Goal: Task Accomplishment & Management: Manage account settings

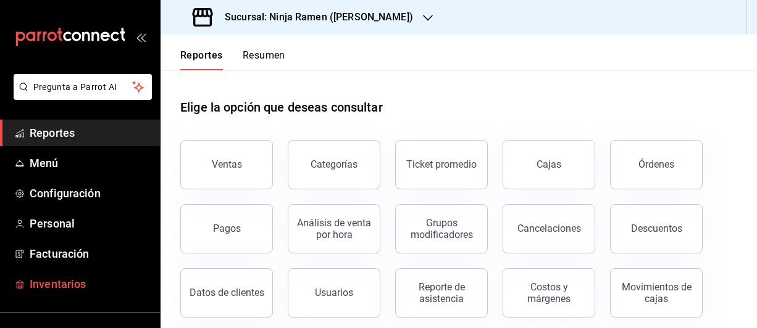
click at [70, 277] on span "Inventarios" at bounding box center [90, 284] width 120 height 17
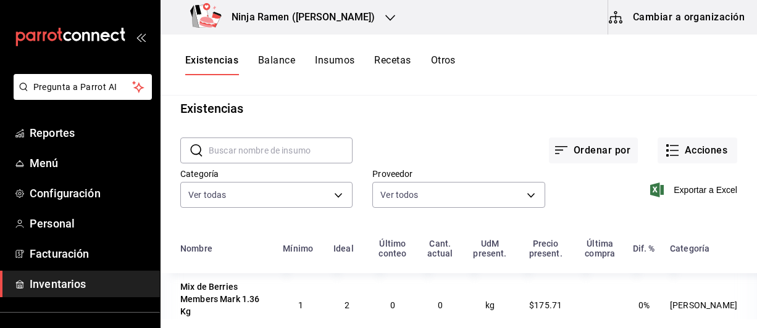
scroll to position [8, 0]
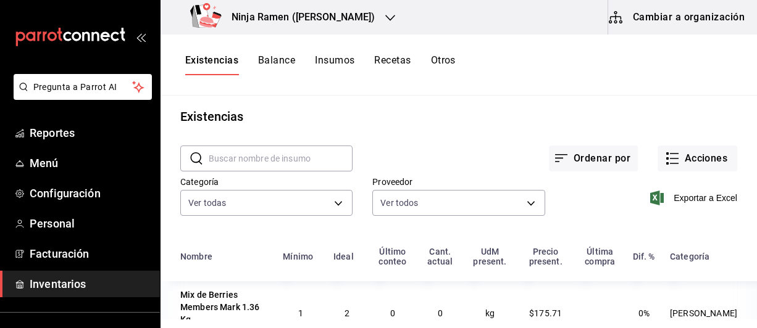
click at [409, 65] on button "Recetas" at bounding box center [392, 64] width 36 height 21
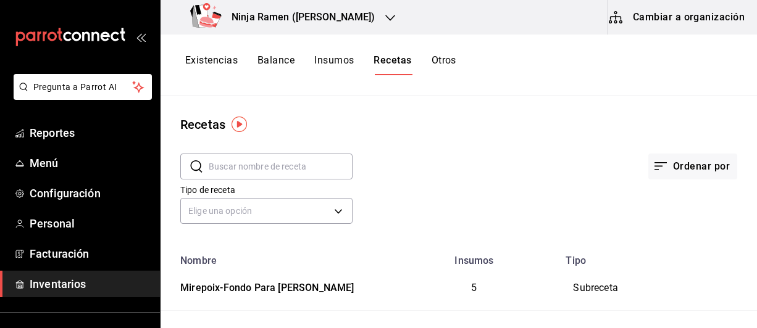
click at [244, 167] on input "text" at bounding box center [281, 166] width 144 height 25
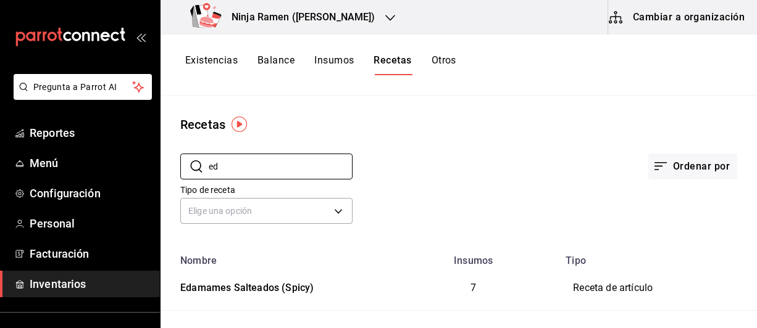
type input "e"
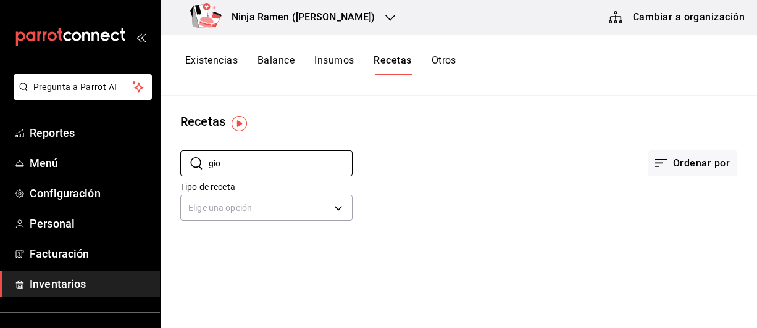
scroll to position [1, 0]
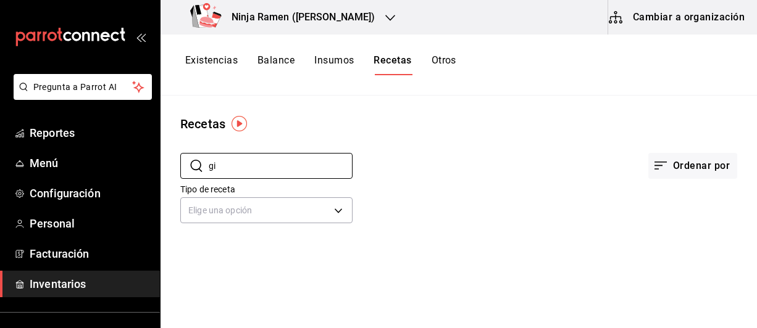
type input "g"
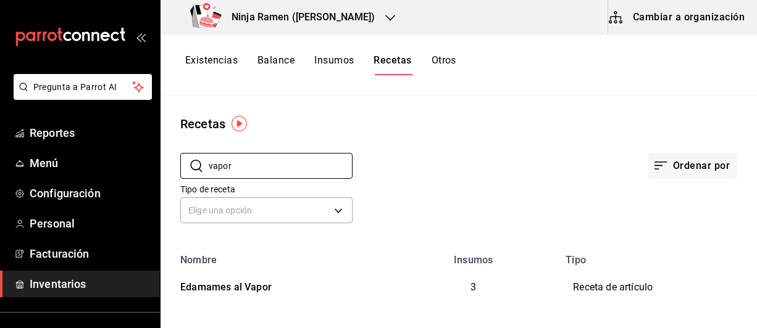
type input "vapor"
click at [642, 11] on button "Cambiar a organización" at bounding box center [677, 17] width 139 height 35
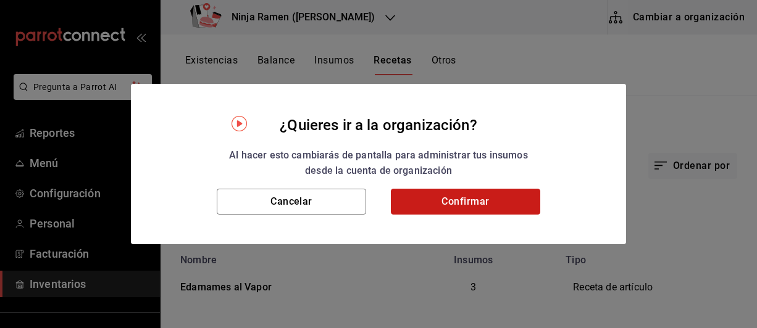
click at [506, 191] on button "Confirmar" at bounding box center [465, 202] width 149 height 26
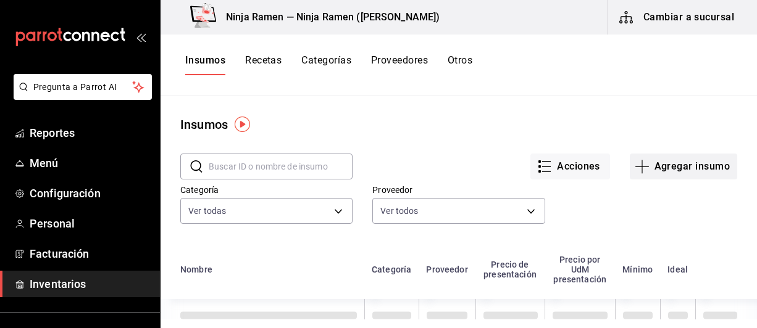
click at [686, 173] on button "Agregar insumo" at bounding box center [683, 167] width 107 height 26
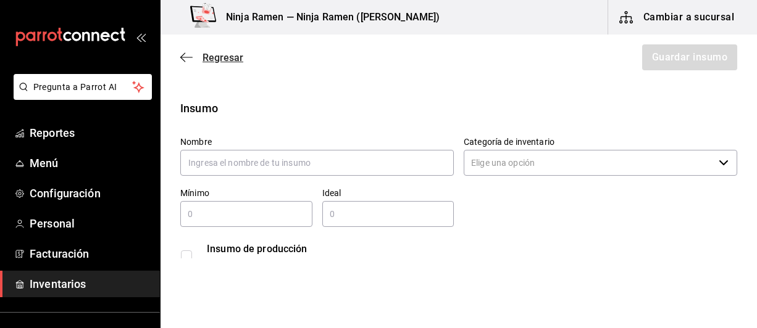
click at [181, 55] on icon "button" at bounding box center [186, 57] width 12 height 11
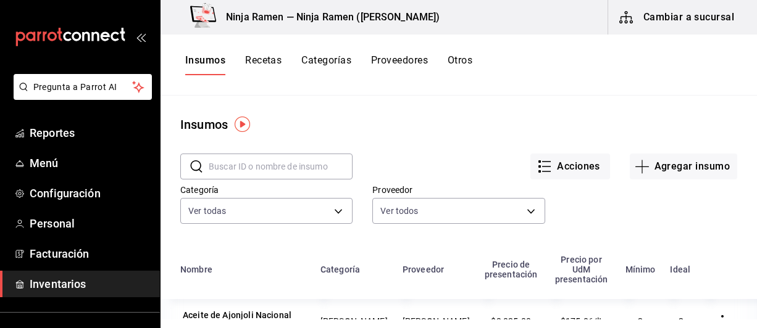
click at [352, 209] on div "Proveedor Ver todos bc9e207b-f008-4b79-b232-1eb43a6bb75f,d74461c1-cab6-4a33-81f…" at bounding box center [448, 196] width 192 height 63
click at [339, 210] on body "Pregunta a Parrot AI Reportes Menú Configuración Personal Facturación Inventari…" at bounding box center [378, 160] width 757 height 320
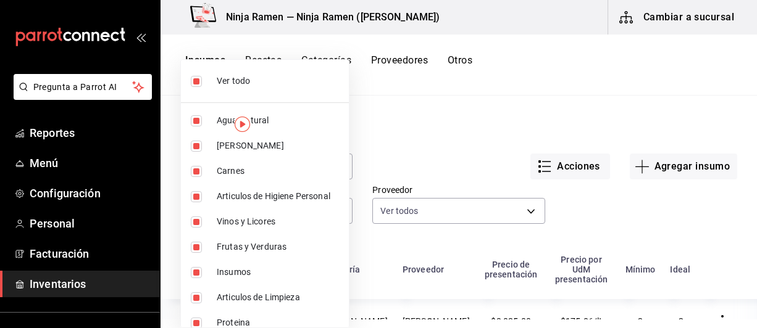
click at [436, 148] on div at bounding box center [378, 164] width 757 height 328
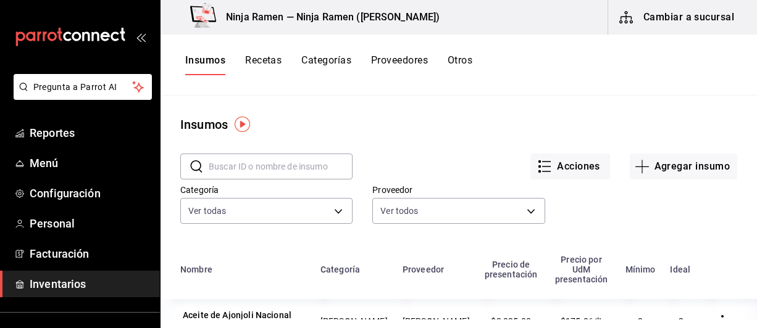
click at [285, 60] on div "Insumos Recetas Categorías Proveedores Otros" at bounding box center [328, 64] width 287 height 21
click at [269, 58] on button "Recetas" at bounding box center [263, 64] width 36 height 21
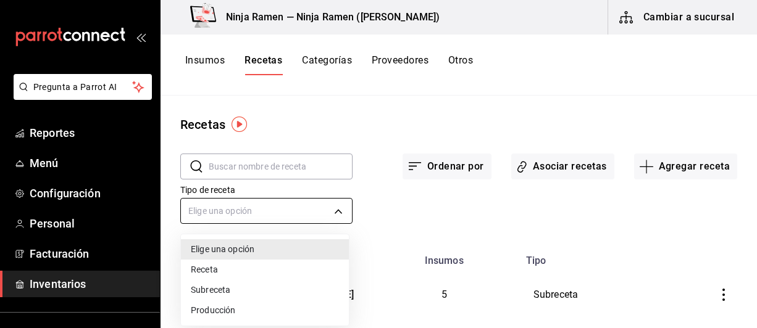
click at [323, 214] on body "Pregunta a Parrot AI Reportes Menú Configuración Personal Facturación Inventari…" at bounding box center [378, 160] width 757 height 320
click at [217, 269] on li "Receta" at bounding box center [265, 270] width 168 height 20
type input "PRODUCT"
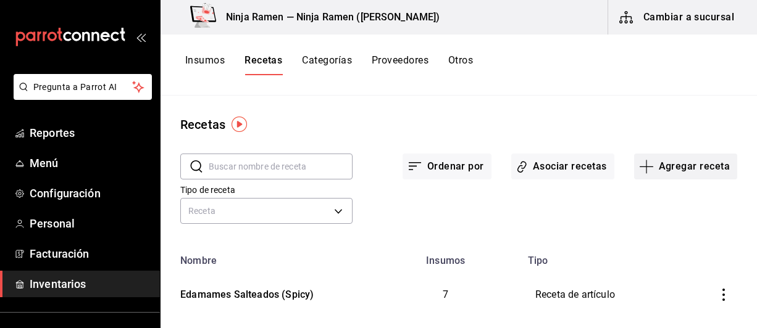
click at [664, 163] on button "Agregar receta" at bounding box center [685, 167] width 103 height 26
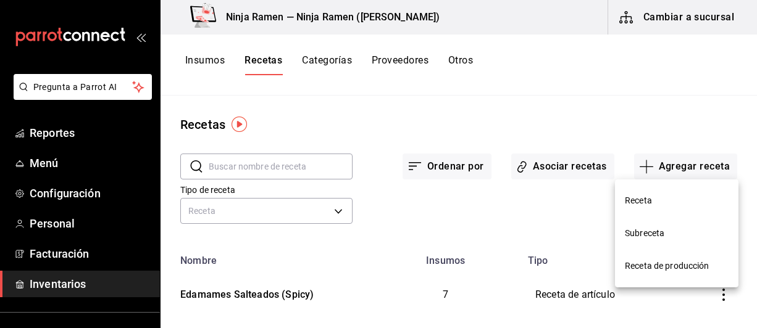
click at [659, 200] on span "Receta" at bounding box center [677, 200] width 104 height 13
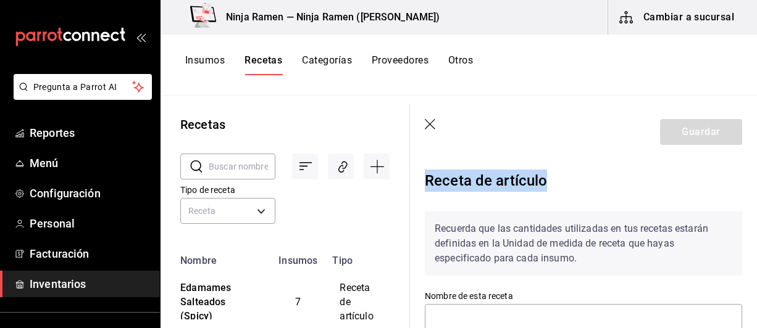
scroll to position [0, 10]
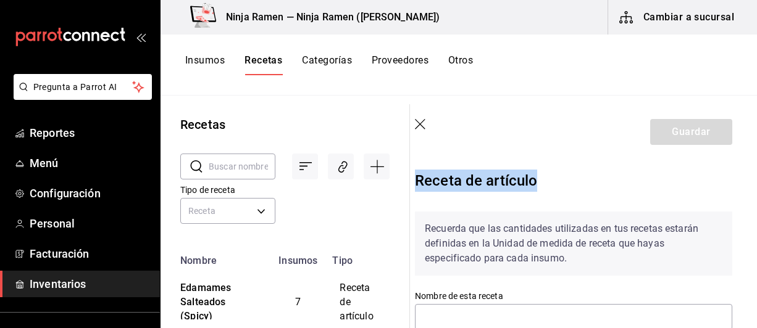
drag, startPoint x: 746, startPoint y: 156, endPoint x: 747, endPoint y: 181, distance: 24.7
click at [747, 181] on section "Guardar Receta de artículo Recuerda que las cantidades utilizadas en tus receta…" at bounding box center [583, 216] width 347 height 224
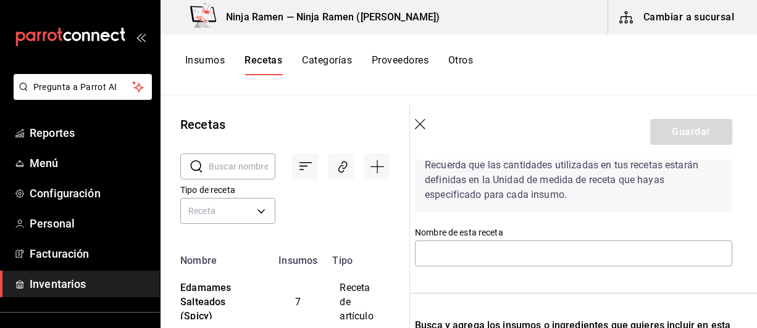
scroll to position [67, 10]
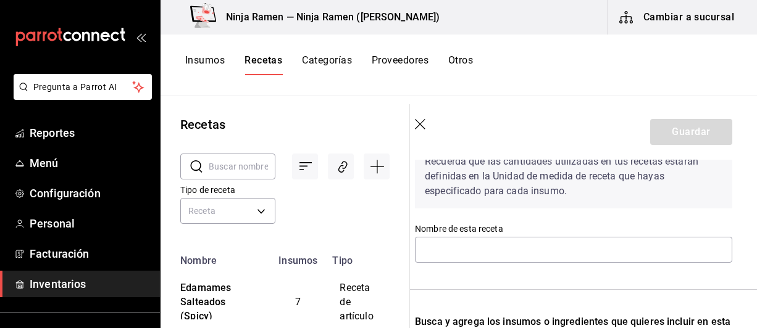
click at [612, 264] on div "Nombre de esta receta" at bounding box center [573, 243] width 317 height 41
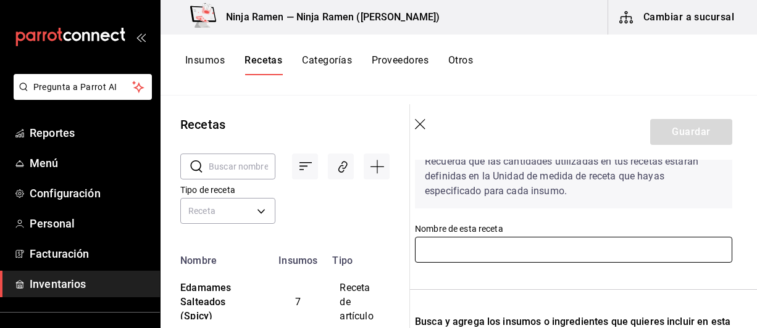
click at [588, 255] on input "text" at bounding box center [573, 250] width 317 height 26
type input "Gyoza"
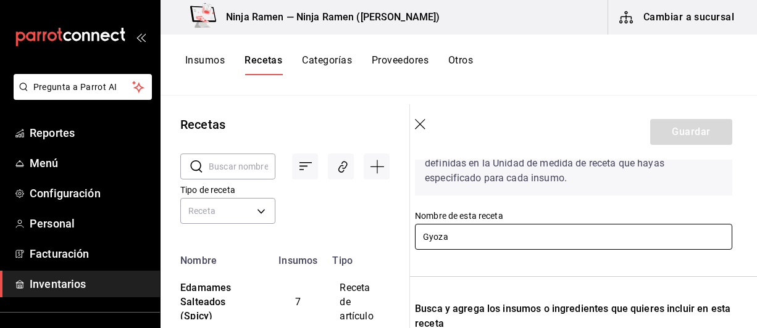
scroll to position [47, 10]
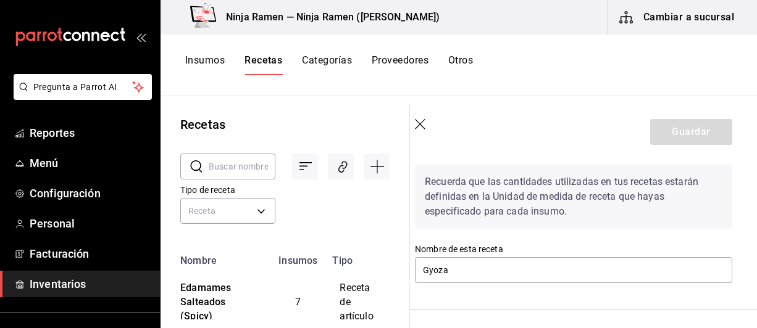
click at [398, 78] on div "Insumos Recetas Categorías Proveedores Otros" at bounding box center [458, 65] width 596 height 61
click at [418, 126] on icon "button" at bounding box center [421, 125] width 12 height 12
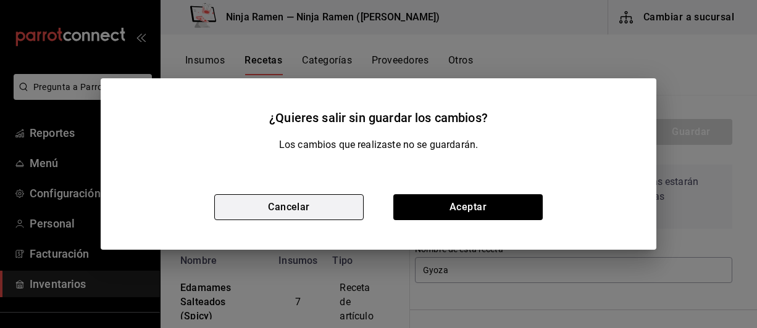
click at [338, 216] on button "Cancelar" at bounding box center [288, 207] width 149 height 26
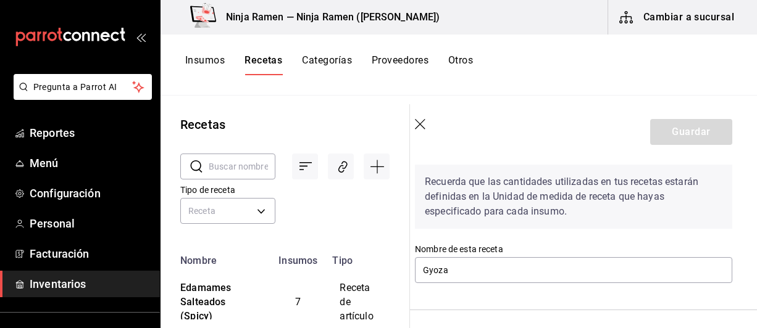
click at [414, 127] on header "Guardar" at bounding box center [573, 132] width 347 height 56
click at [415, 125] on icon "button" at bounding box center [421, 125] width 12 height 12
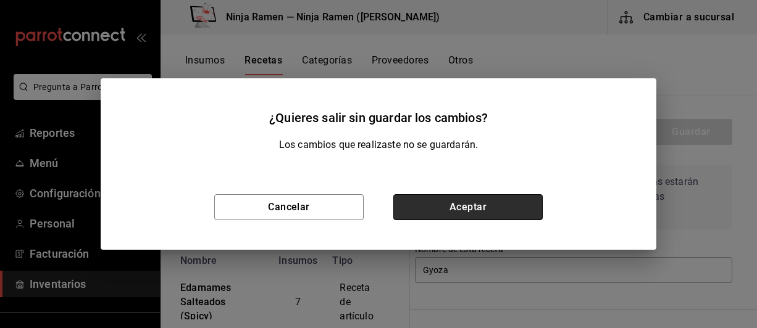
click at [465, 207] on button "Aceptar" at bounding box center [467, 207] width 149 height 26
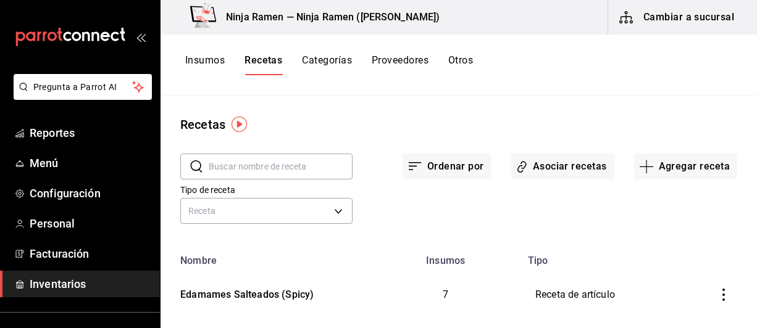
click at [316, 165] on input "text" at bounding box center [281, 166] width 144 height 25
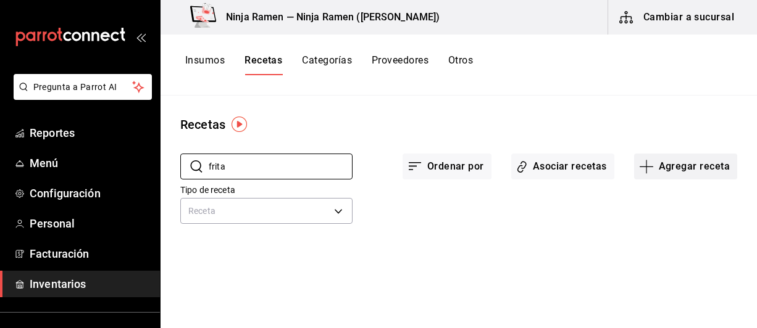
type input "frita"
click at [672, 160] on button "Agregar receta" at bounding box center [685, 167] width 103 height 26
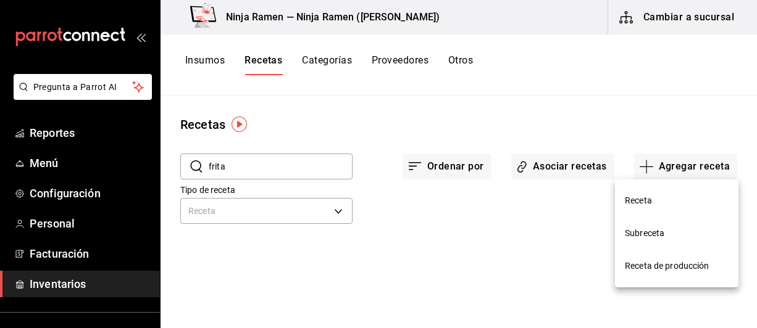
click at [488, 248] on div at bounding box center [378, 164] width 757 height 328
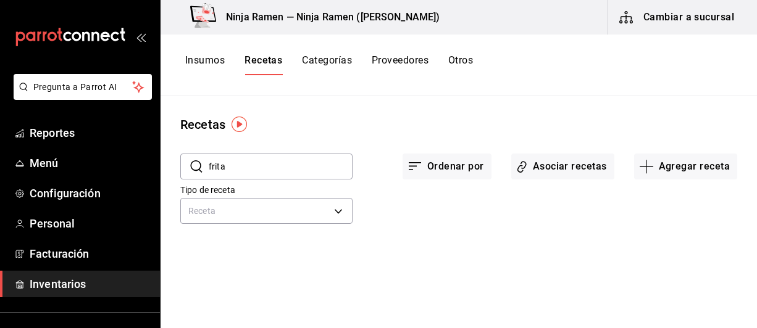
click at [195, 57] on button "Insumos" at bounding box center [205, 64] width 40 height 21
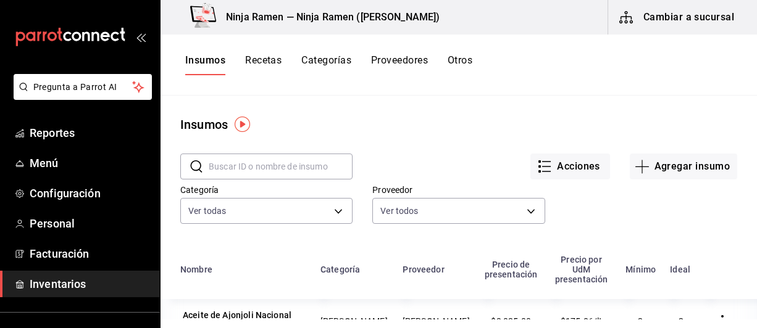
click at [283, 166] on input "text" at bounding box center [281, 166] width 144 height 25
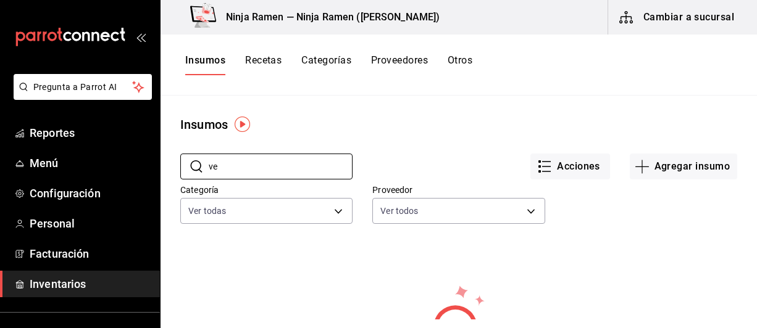
type input "v"
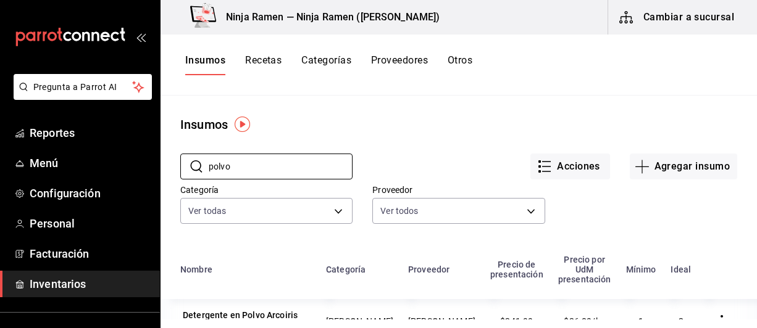
type input "polvo"
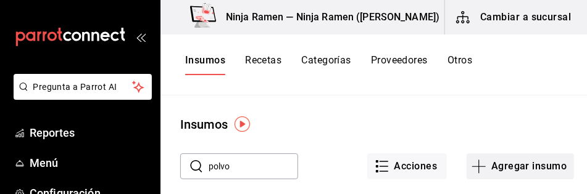
click at [508, 159] on button "Agregar insumo" at bounding box center [520, 167] width 107 height 26
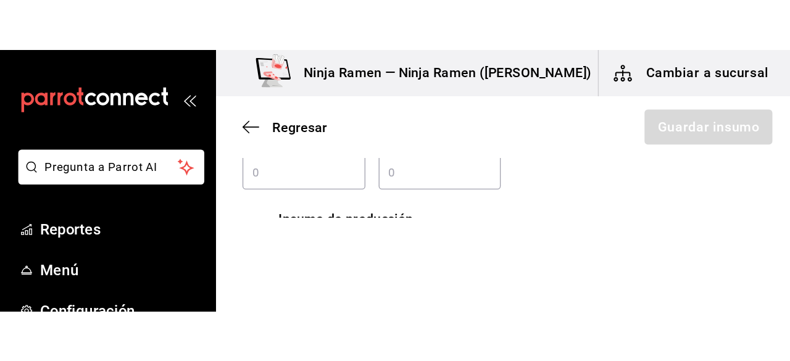
scroll to position [44, 0]
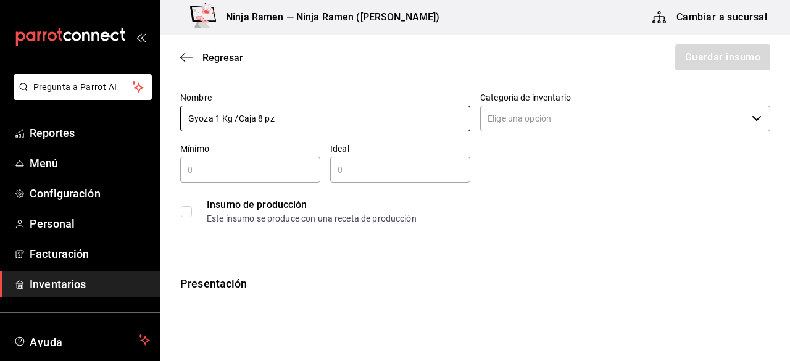
type input "Gyoza 1 Kg /Caja 8 pz"
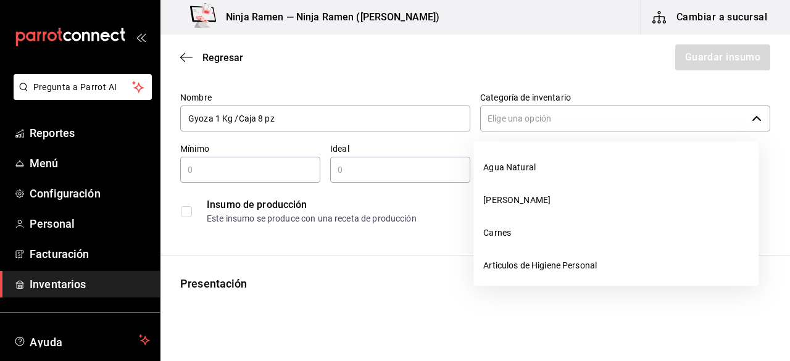
click at [642, 115] on input "Categoría de inventario" at bounding box center [613, 119] width 267 height 26
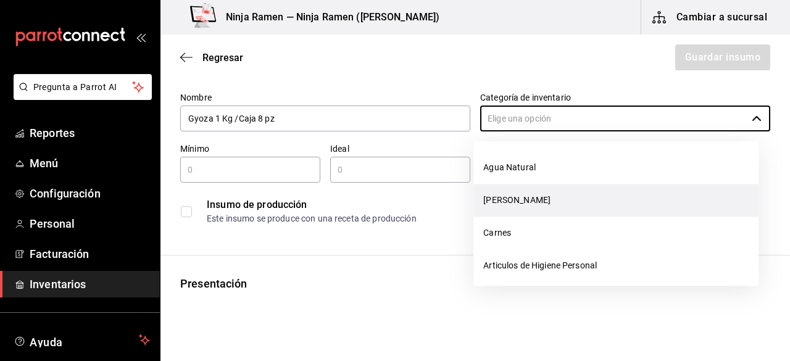
click at [527, 201] on li "[PERSON_NAME]" at bounding box center [615, 200] width 285 height 33
type input "[PERSON_NAME]"
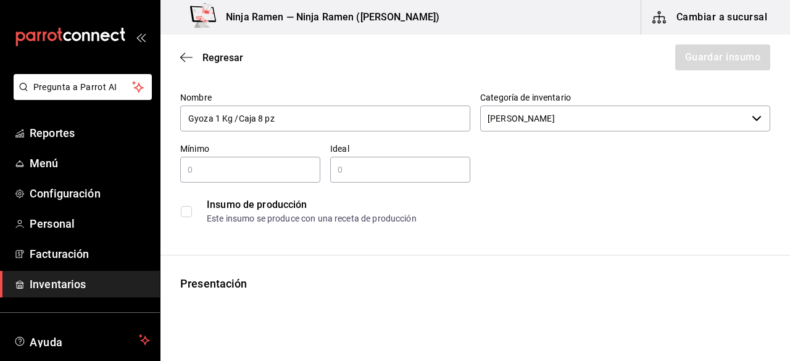
click at [247, 176] on input "text" at bounding box center [250, 169] width 140 height 15
type input "1"
click at [358, 162] on input "text" at bounding box center [400, 169] width 140 height 15
type input "2"
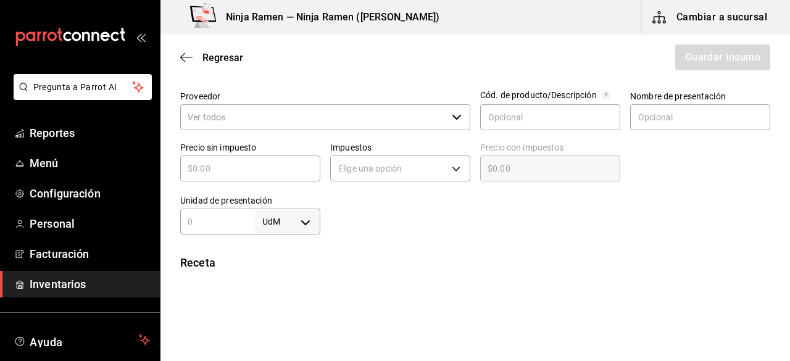
scroll to position [257, 0]
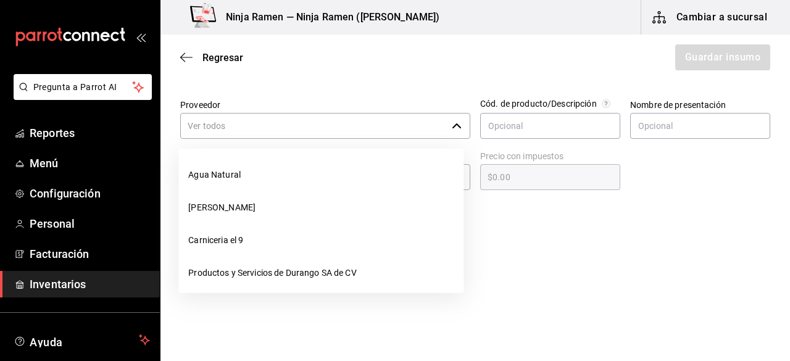
click at [456, 127] on icon "button" at bounding box center [457, 126] width 10 height 10
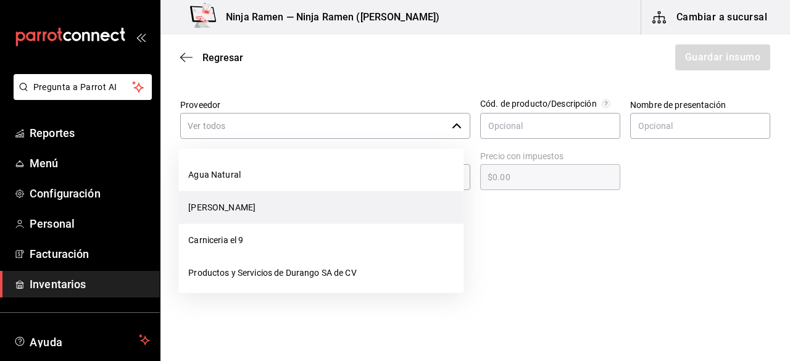
click at [328, 210] on li "[PERSON_NAME]" at bounding box center [320, 207] width 285 height 33
type input "[PERSON_NAME]"
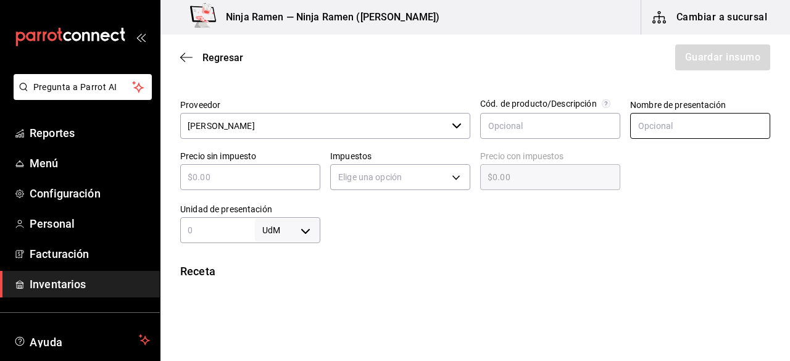
type input "2"
click at [664, 130] on input "text" at bounding box center [700, 126] width 140 height 26
type input "Gyoza 1Kg /Caja con 8 pz"
click at [259, 172] on input "text" at bounding box center [250, 177] width 140 height 15
type input "$1"
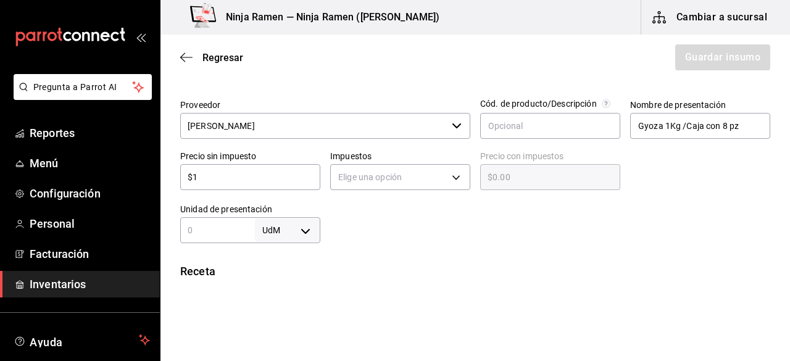
type input "$1.00"
type input "$16"
type input "$16.00"
type input "$160"
type input "$160.00"
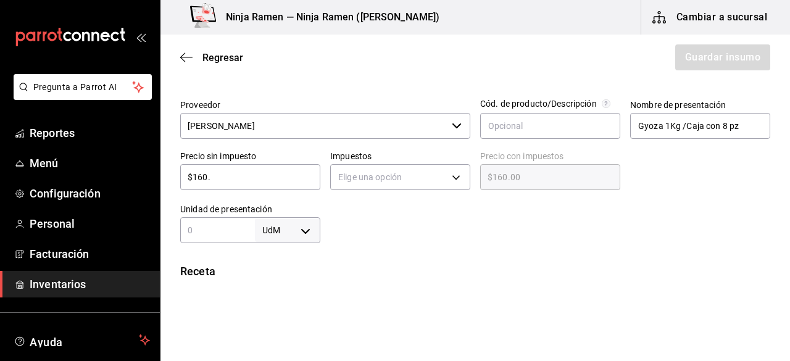
type input "$160.5"
type input "$160.50"
type input "$160.58"
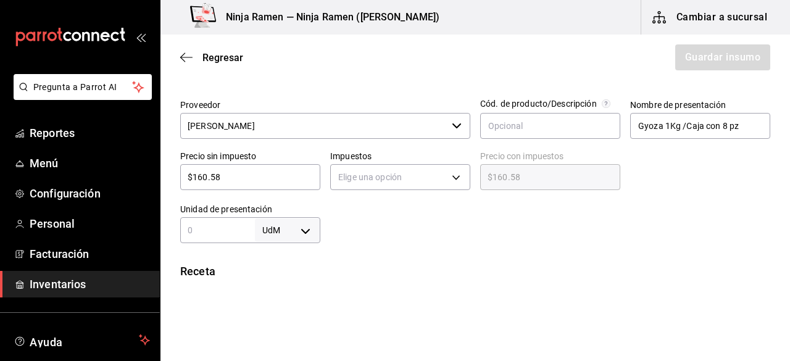
click at [538, 291] on html "Pregunta a Parrot AI Reportes Menú Configuración Personal Facturación Inventari…" at bounding box center [395, 145] width 790 height 291
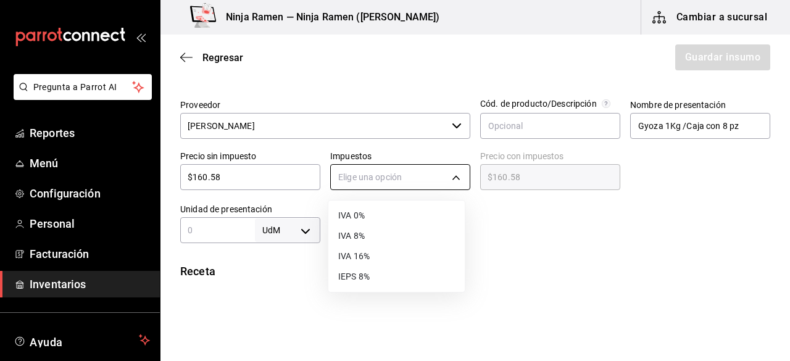
click at [443, 181] on body "Pregunta a Parrot AI Reportes Menú Configuración Personal Facturación Inventari…" at bounding box center [395, 145] width 790 height 291
click at [386, 209] on li "IVA 0%" at bounding box center [396, 216] width 136 height 20
type input "IVA_0"
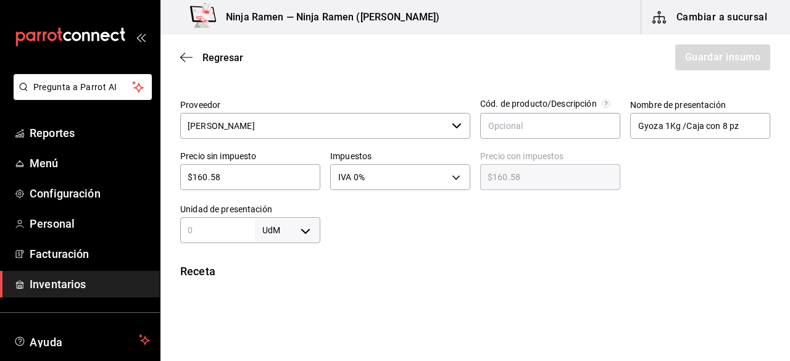
drag, startPoint x: 232, startPoint y: 230, endPoint x: 314, endPoint y: 235, distance: 82.2
click at [314, 235] on div "UdM ​" at bounding box center [250, 230] width 140 height 26
click at [310, 235] on body "Pregunta a Parrot AI Reportes Menú Configuración Personal Facturación Inventari…" at bounding box center [395, 145] width 790 height 291
click at [277, 328] on li "pza" at bounding box center [285, 325] width 64 height 20
type input "UNIT"
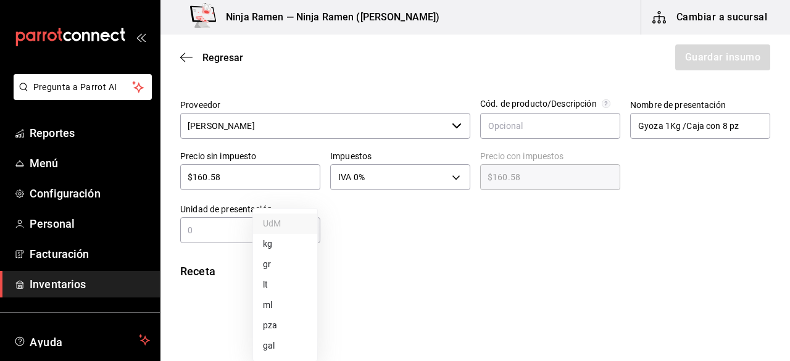
type input "UNIT"
click at [206, 230] on input "text" at bounding box center [217, 230] width 75 height 15
type input "8"
click at [399, 218] on div at bounding box center [545, 218] width 450 height 49
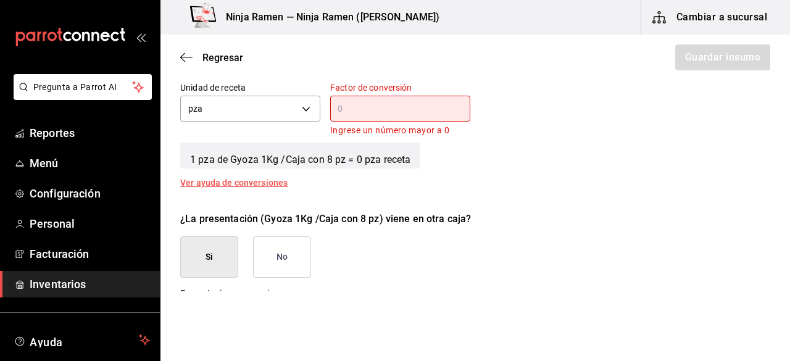
scroll to position [479, 0]
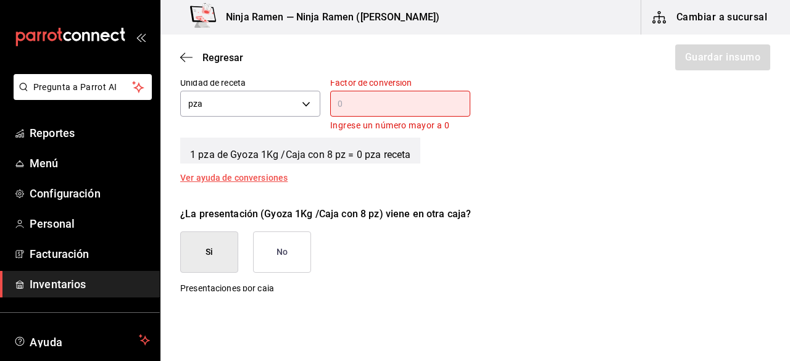
click at [290, 254] on button "No" at bounding box center [282, 251] width 58 height 41
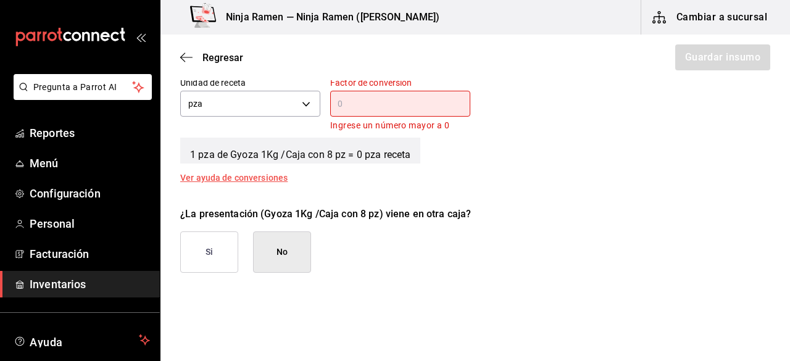
click at [299, 246] on button "No" at bounding box center [282, 251] width 58 height 41
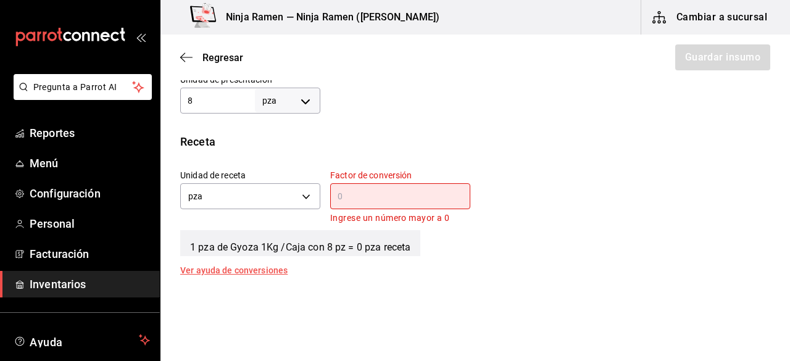
scroll to position [389, 0]
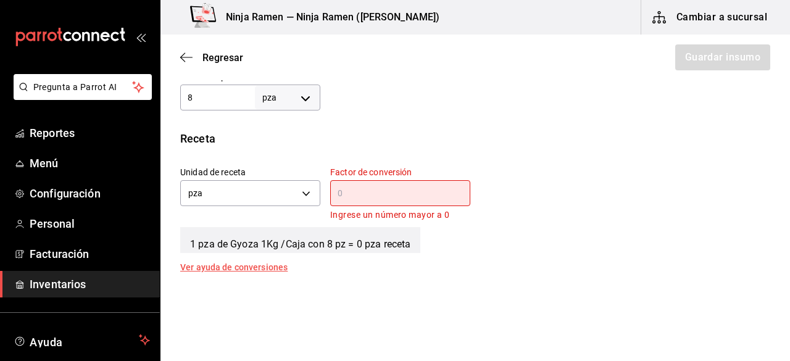
click at [415, 203] on div "​" at bounding box center [400, 193] width 140 height 26
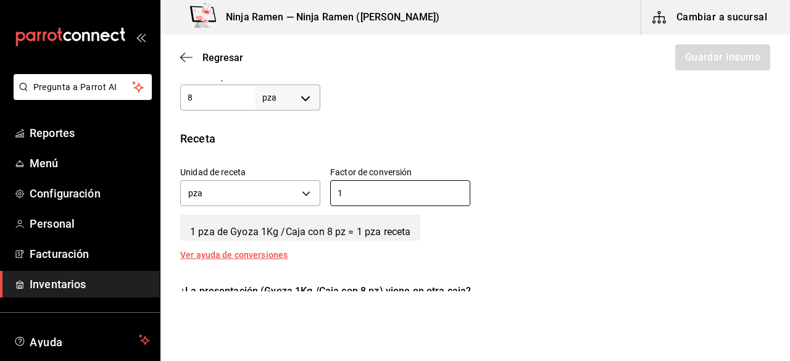
type input "1"
click at [606, 196] on div "Unidad de receta pza UNIT Factor de conversión 1 ​" at bounding box center [470, 183] width 600 height 53
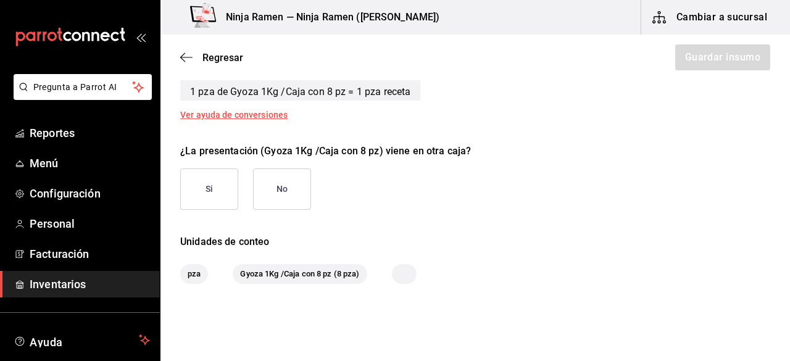
scroll to position [531, 0]
click at [290, 198] on button "No" at bounding box center [282, 187] width 58 height 41
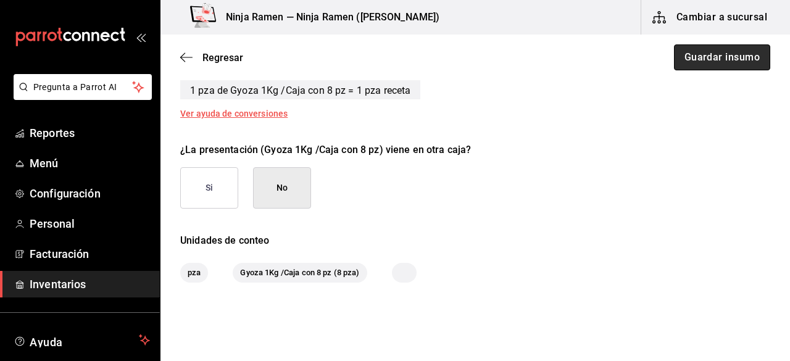
click at [699, 59] on button "Guardar insumo" at bounding box center [722, 57] width 96 height 26
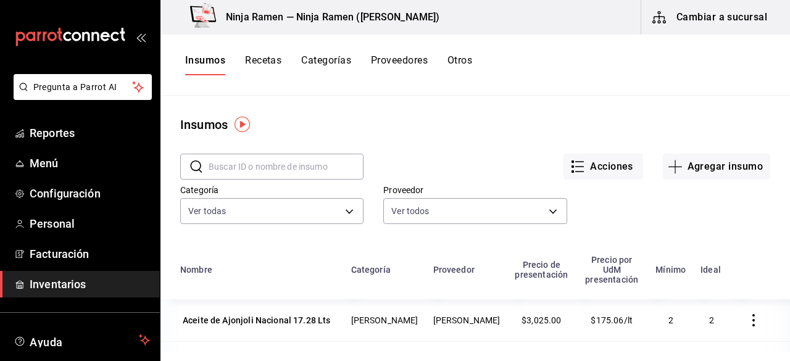
click at [269, 157] on input "text" at bounding box center [286, 166] width 155 height 25
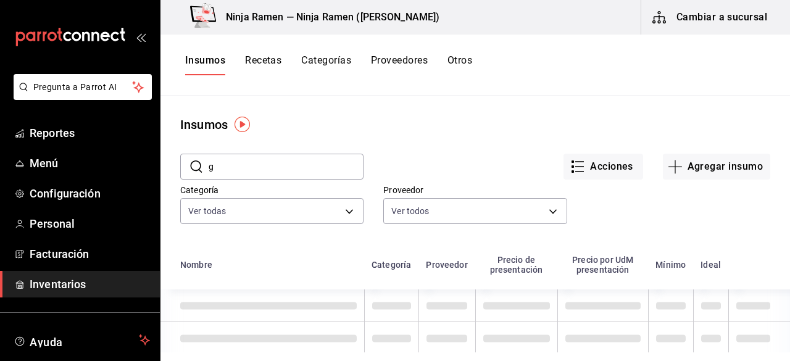
click at [439, 122] on div "Insumos" at bounding box center [475, 124] width 630 height 19
drag, startPoint x: 780, startPoint y: 140, endPoint x: 781, endPoint y: 219, distance: 79.0
click at [756, 219] on main "Insumos ​ g ​ Acciones Agregar insumo Categoría Ver todas fc0519f6-d46a-4e31-bd…" at bounding box center [475, 224] width 630 height 257
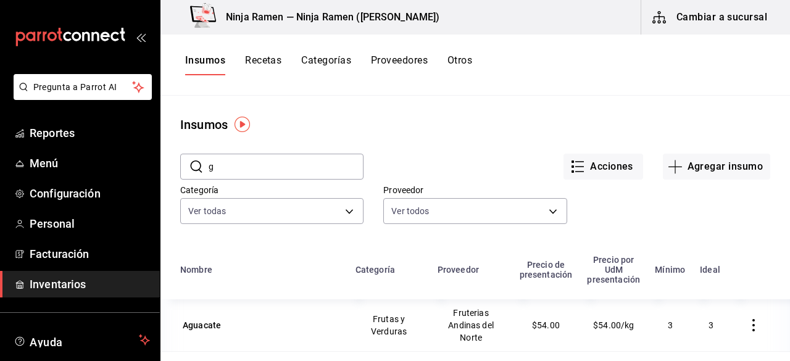
click at [280, 169] on input "g" at bounding box center [286, 166] width 155 height 25
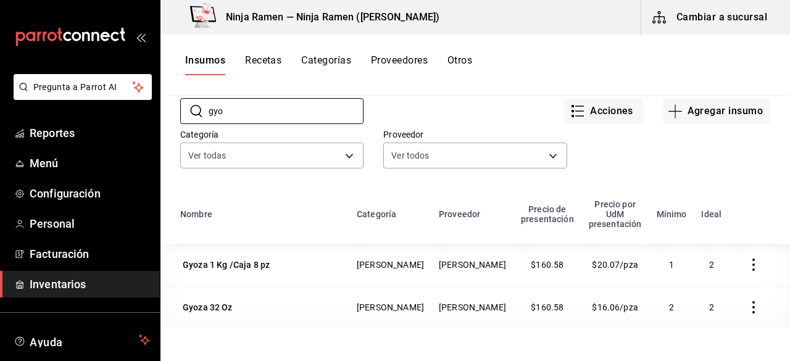
scroll to position [59, 0]
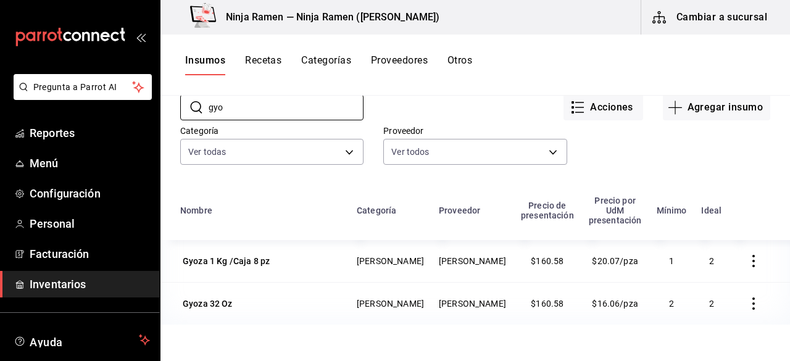
type input "gyo"
drag, startPoint x: 745, startPoint y: 287, endPoint x: 217, endPoint y: 293, distance: 527.8
click at [217, 298] on div "Gyoza 32 Oz" at bounding box center [208, 304] width 50 height 12
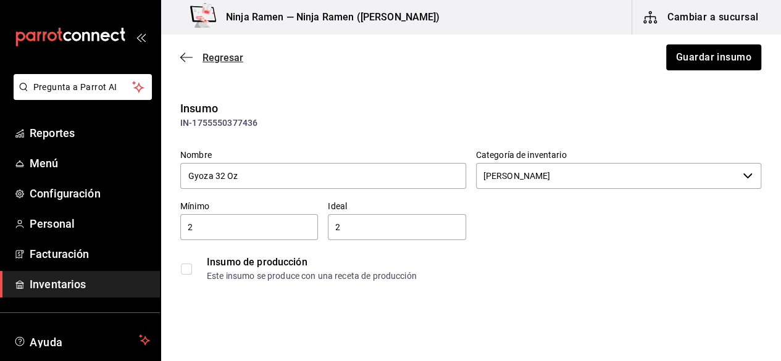
click at [191, 54] on icon "button" at bounding box center [186, 57] width 12 height 11
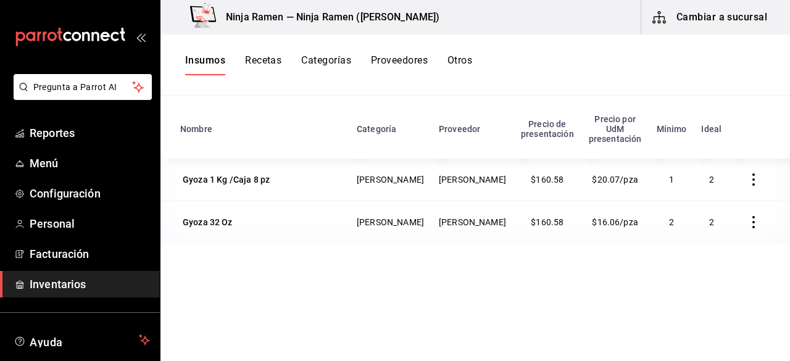
scroll to position [152, 0]
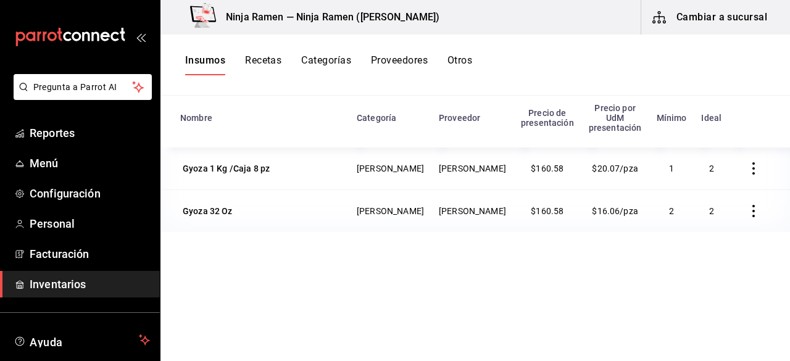
drag, startPoint x: 199, startPoint y: 209, endPoint x: 500, endPoint y: 265, distance: 306.4
click at [500, 265] on div "Nombre Categoría Proveedor Precio de presentación Precio por UdM presentación M…" at bounding box center [475, 224] width 630 height 256
click at [747, 205] on icon "button" at bounding box center [753, 211] width 12 height 12
click at [690, 209] on li "Eliminar" at bounding box center [706, 202] width 104 height 35
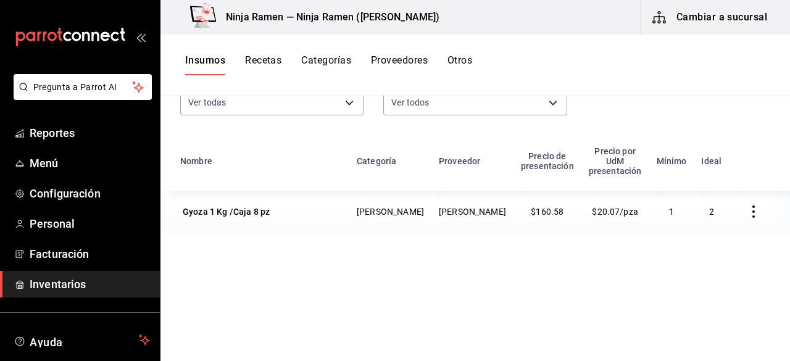
scroll to position [122, 0]
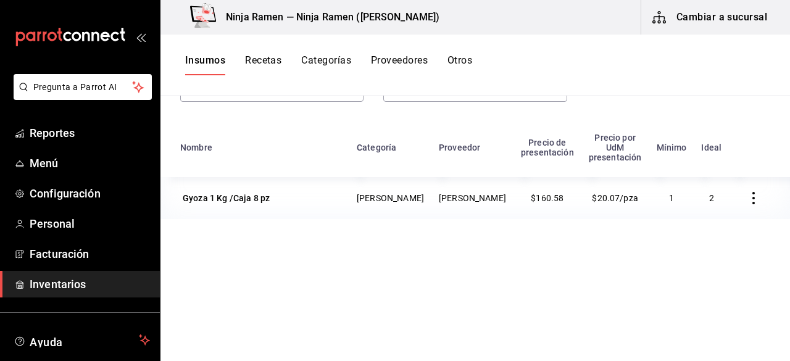
click at [256, 64] on button "Recetas" at bounding box center [263, 64] width 36 height 21
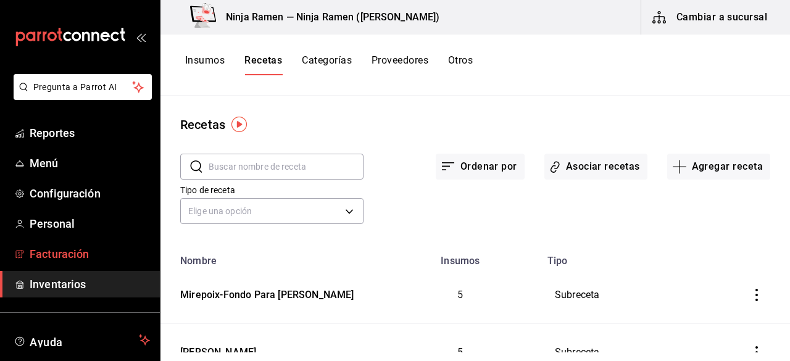
click at [59, 248] on span "Facturación" at bounding box center [90, 254] width 120 height 17
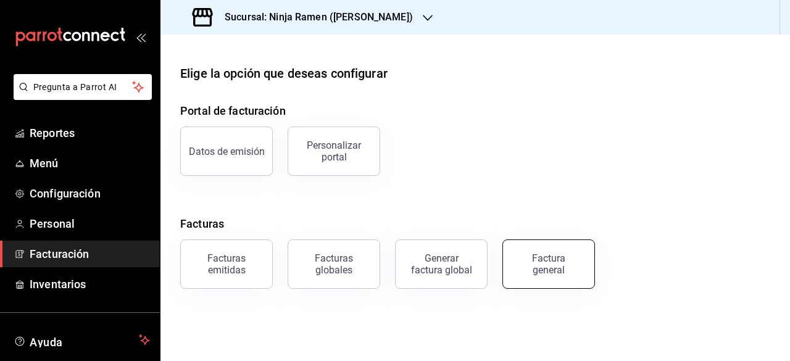
click at [579, 273] on button "Factura general" at bounding box center [548, 263] width 93 height 49
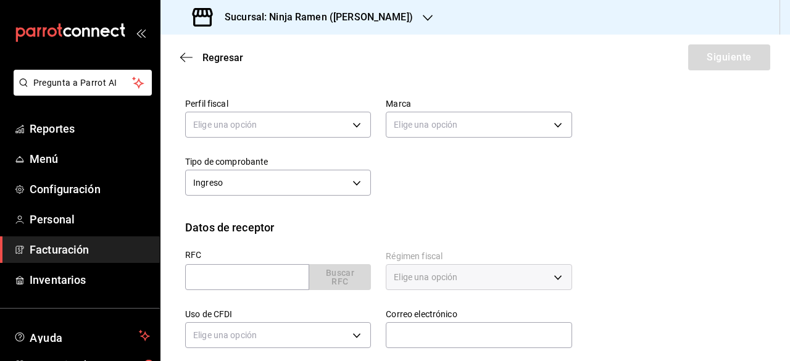
scroll to position [182, 0]
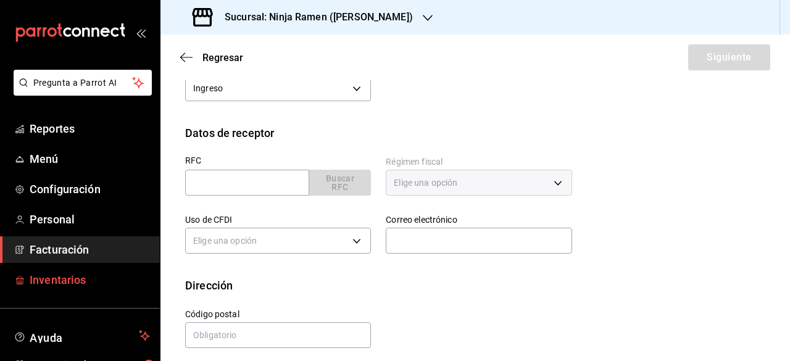
click at [58, 282] on span "Inventarios" at bounding box center [90, 280] width 120 height 17
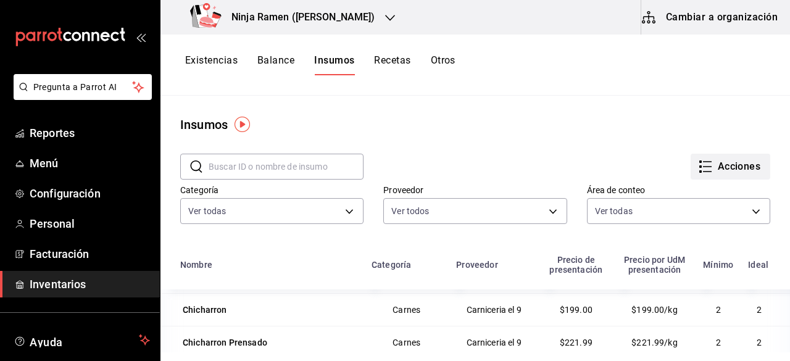
click at [698, 167] on icon "button" at bounding box center [705, 166] width 15 height 15
click at [421, 171] on div at bounding box center [395, 180] width 790 height 361
click at [74, 255] on span "Facturación" at bounding box center [90, 254] width 120 height 17
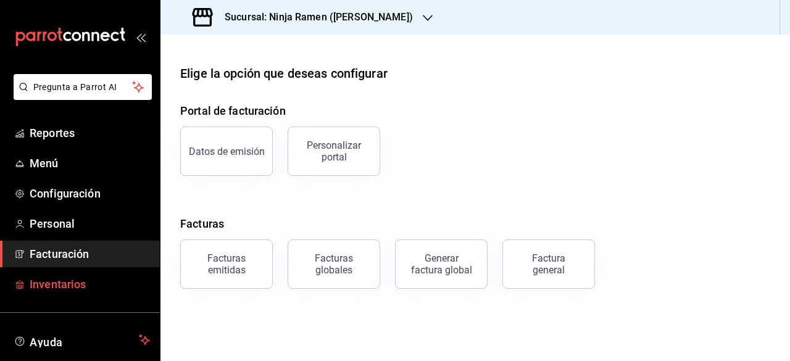
click at [59, 285] on span "Inventarios" at bounding box center [90, 284] width 120 height 17
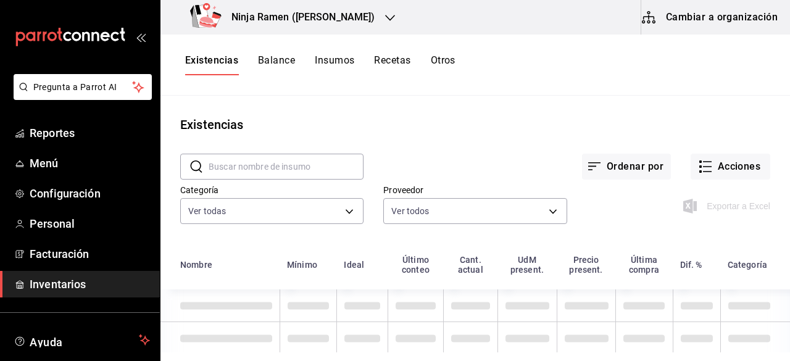
click at [710, 7] on button "Cambiar a organización" at bounding box center [710, 17] width 139 height 35
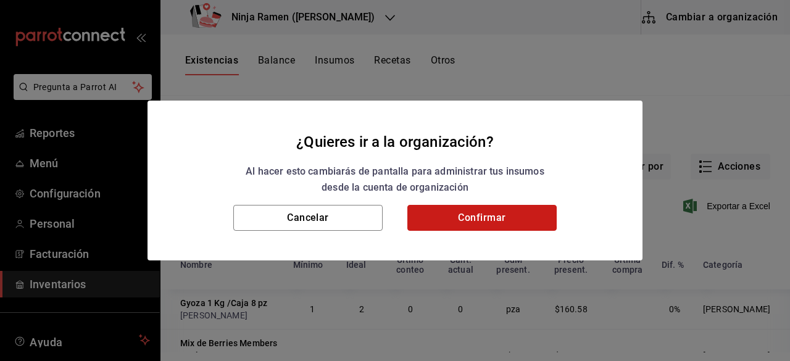
click at [498, 217] on button "Confirmar" at bounding box center [481, 218] width 149 height 26
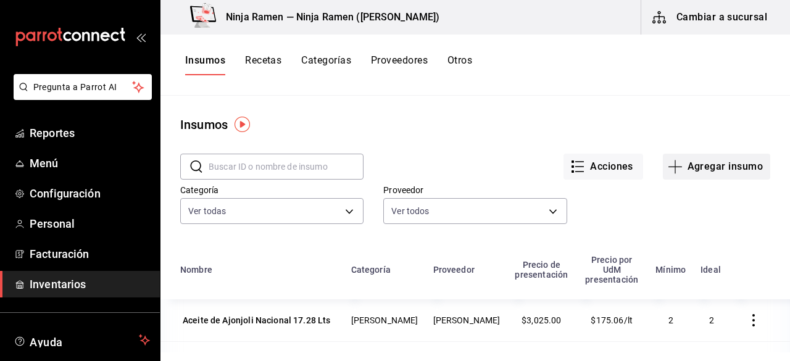
click at [704, 161] on button "Agregar insumo" at bounding box center [716, 167] width 107 height 26
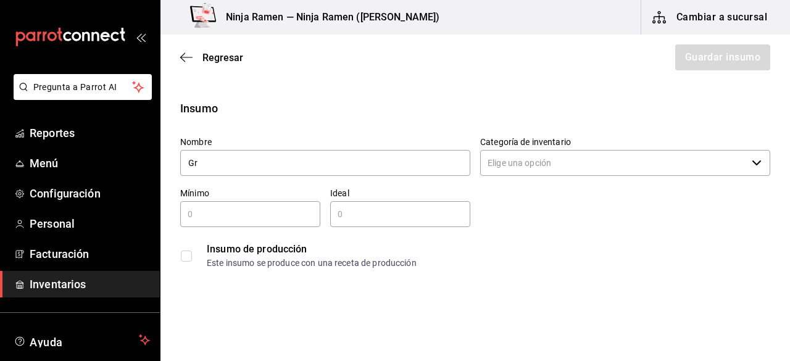
type input "G"
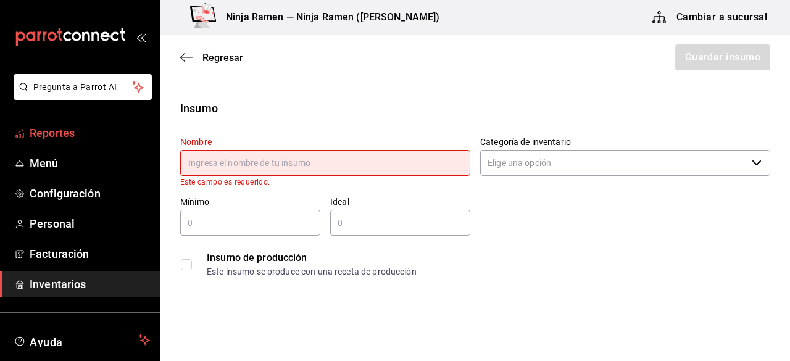
click at [68, 134] on span "Reportes" at bounding box center [90, 133] width 120 height 17
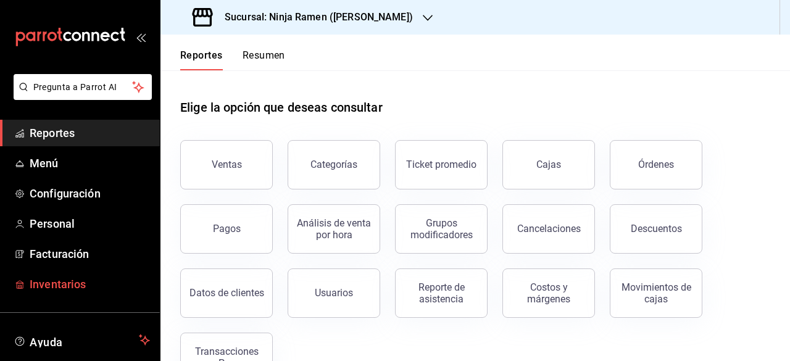
click at [35, 278] on span "Inventarios" at bounding box center [90, 284] width 120 height 17
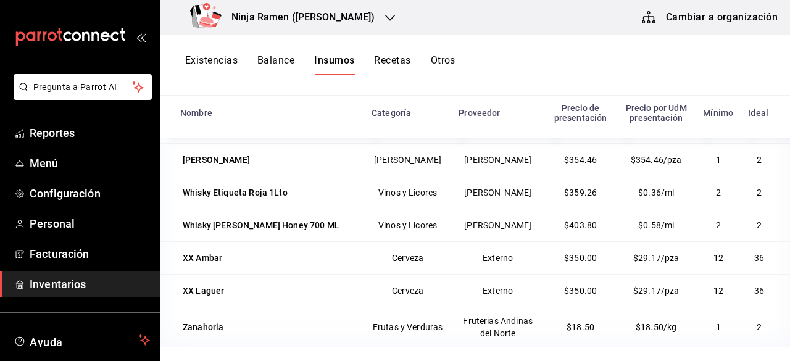
scroll to position [8667, 0]
